Goal: Go to known website: Go to known website

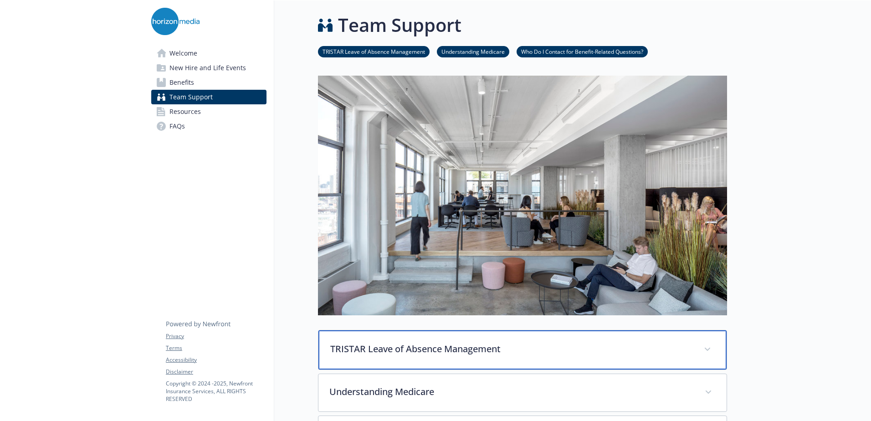
click at [473, 347] on p "TRISTAR Leave of Absence Management" at bounding box center [511, 349] width 362 height 14
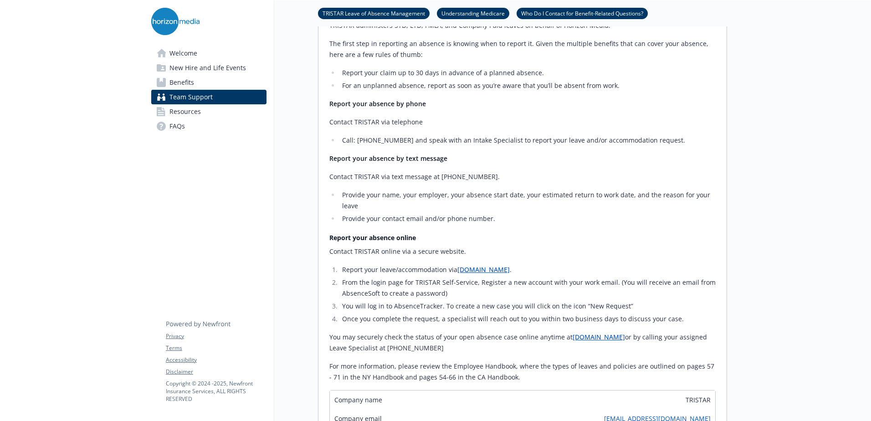
scroll to position [364, 0]
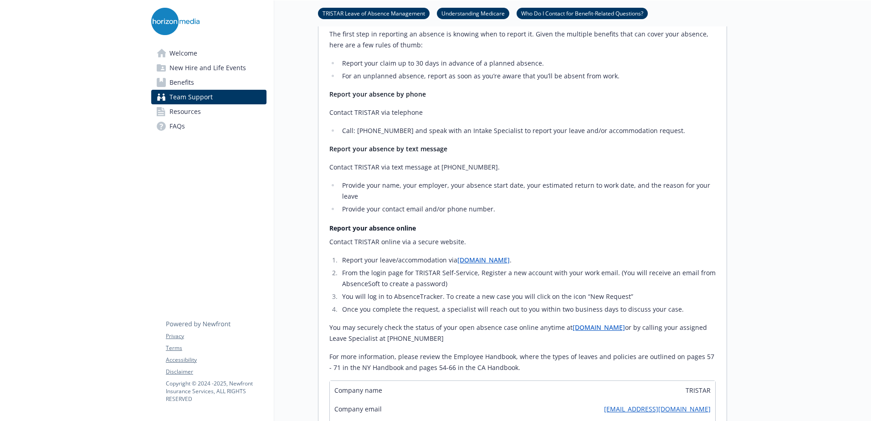
click at [509, 260] on link "[DOMAIN_NAME]" at bounding box center [483, 259] width 52 height 9
